Goal: Information Seeking & Learning: Learn about a topic

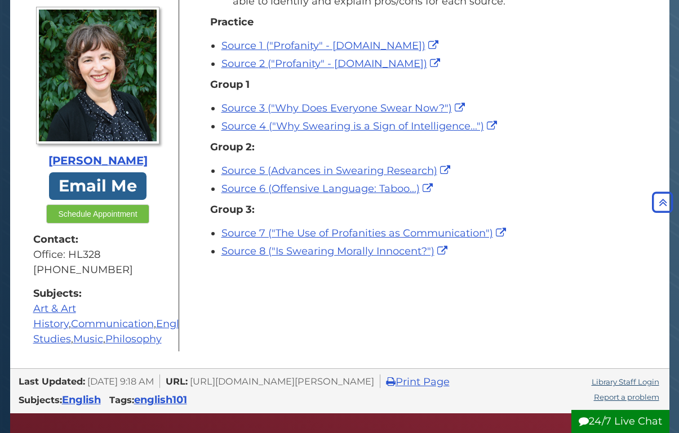
scroll to position [247, 0]
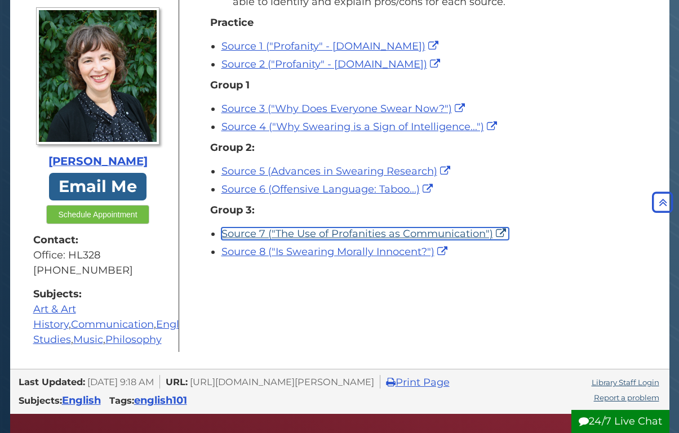
click at [351, 233] on link "Source 7 ("The Use of Profanities as Communication")" at bounding box center [364, 234] width 287 height 12
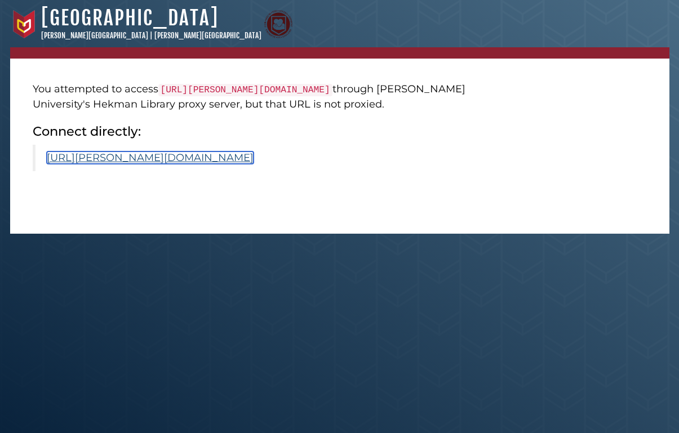
click at [254, 164] on link "[URL][PERSON_NAME][DOMAIN_NAME]" at bounding box center [150, 158] width 207 height 12
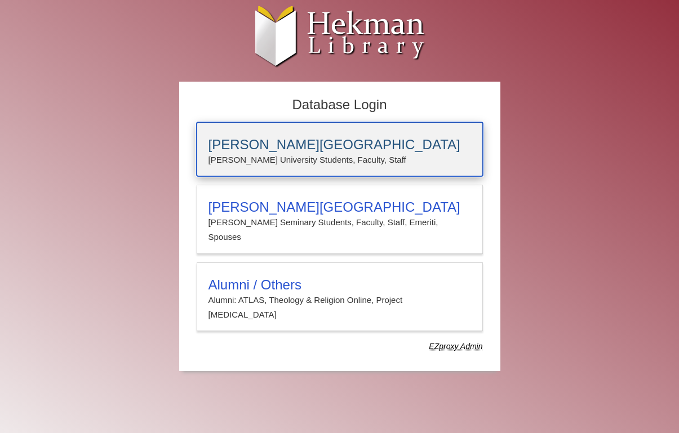
click at [268, 145] on h3 "Calvin University" at bounding box center [340, 145] width 263 height 16
